Goal: Browse casually

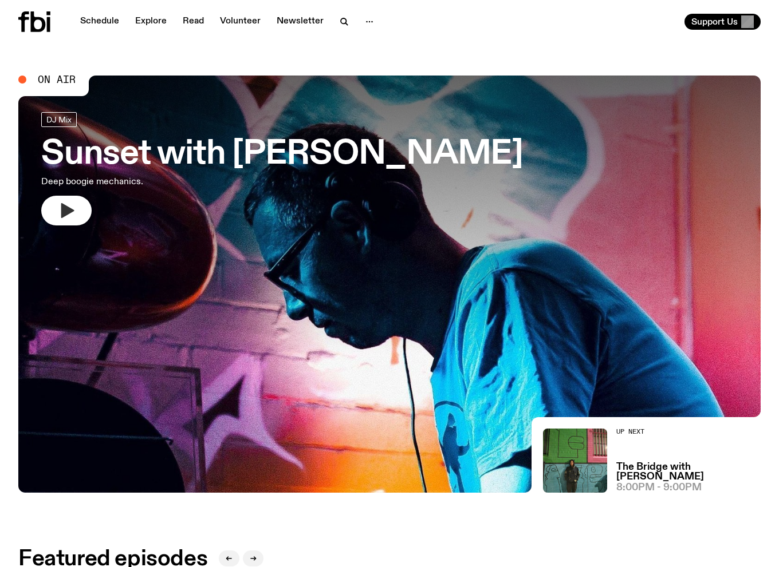
click at [80, 212] on button "button" at bounding box center [66, 211] width 50 height 30
